Goal: Task Accomplishment & Management: Use online tool/utility

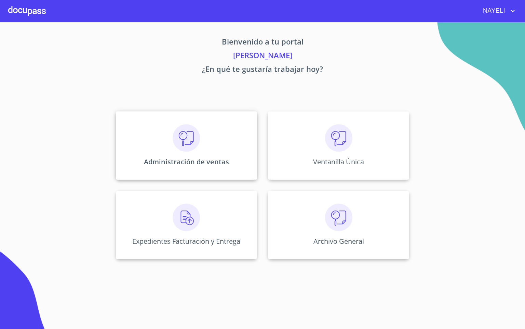
click at [194, 138] on img at bounding box center [186, 137] width 27 height 27
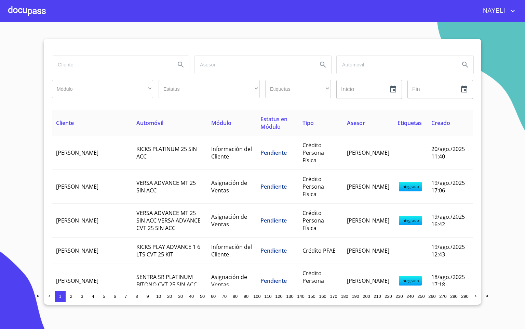
click at [91, 62] on input "search" at bounding box center [111, 64] width 118 height 18
type input "[PERSON_NAME]"
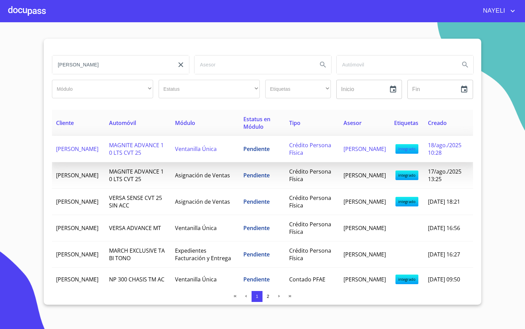
click at [104, 158] on td "[PERSON_NAME]" at bounding box center [78, 149] width 53 height 26
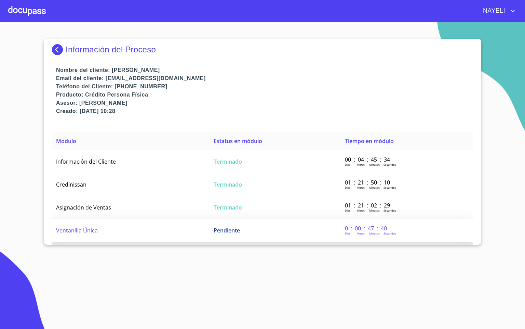
click at [94, 229] on span "Ventanilla Única" at bounding box center [77, 230] width 42 height 8
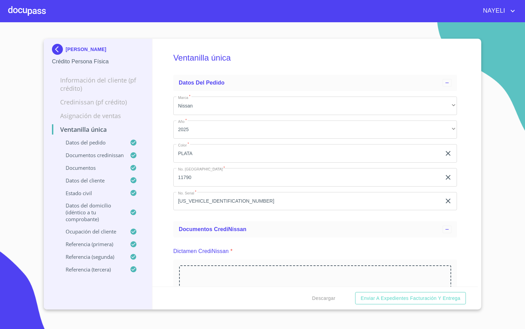
click at [166, 270] on div "Ventanilla única Datos del pedido Marca   * Nissan ​ Año   * 2025 ​ Color   * P…" at bounding box center [316, 163] width 326 height 248
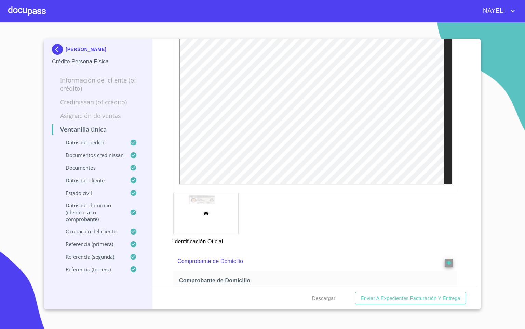
scroll to position [410, 0]
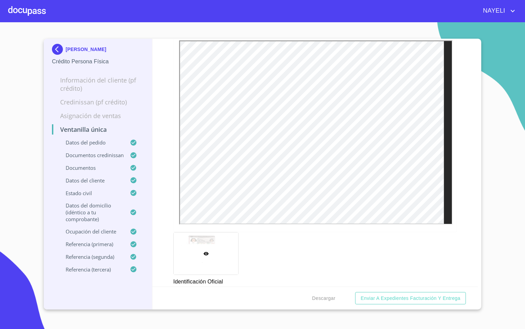
click at [459, 221] on div "Ventanilla única Datos del pedido Marca   * Nissan ​ Año   * 2025 ​ Color   * P…" at bounding box center [316, 163] width 326 height 248
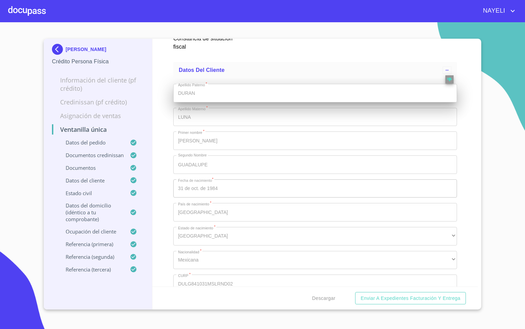
scroll to position [2360, 0]
